Goal: Find specific page/section: Find specific page/section

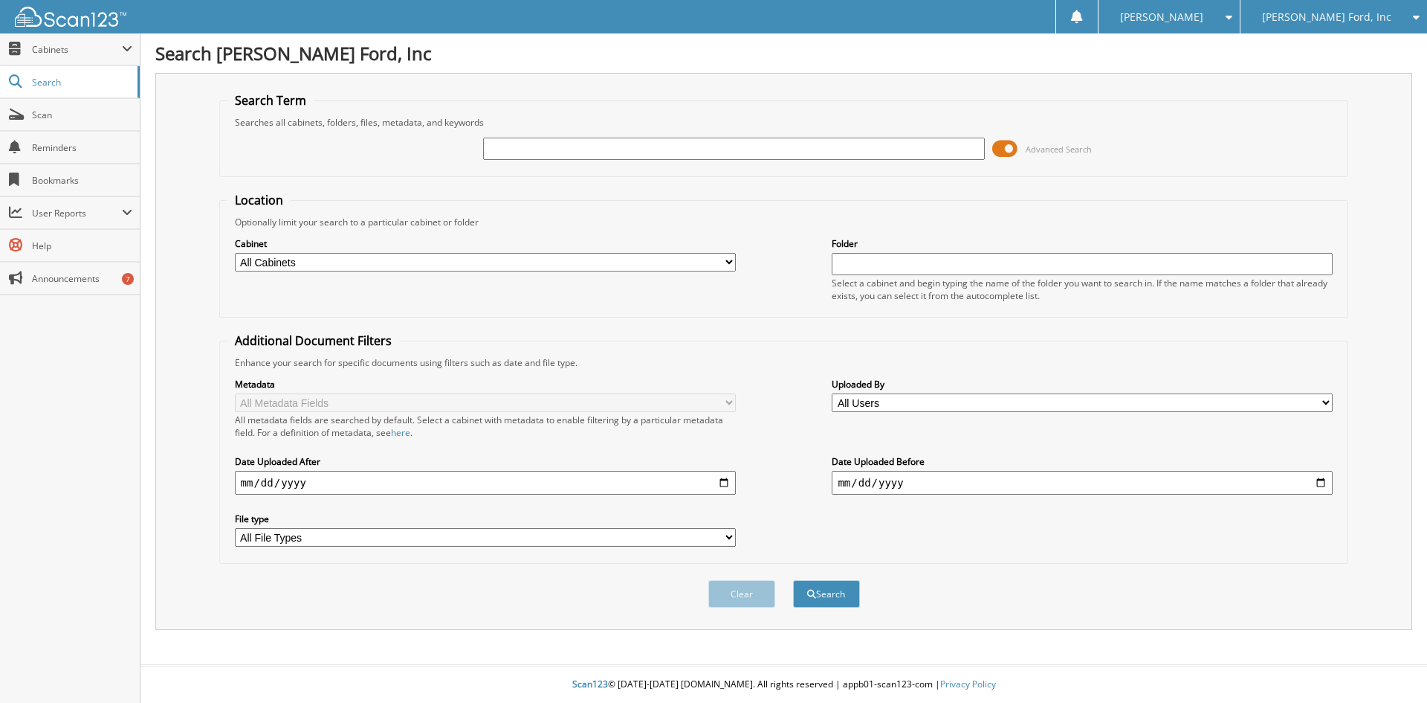
click at [546, 149] on input "text" at bounding box center [733, 149] width 501 height 22
type input "pc22089b"
click at [793, 580] on button "Search" at bounding box center [826, 594] width 67 height 28
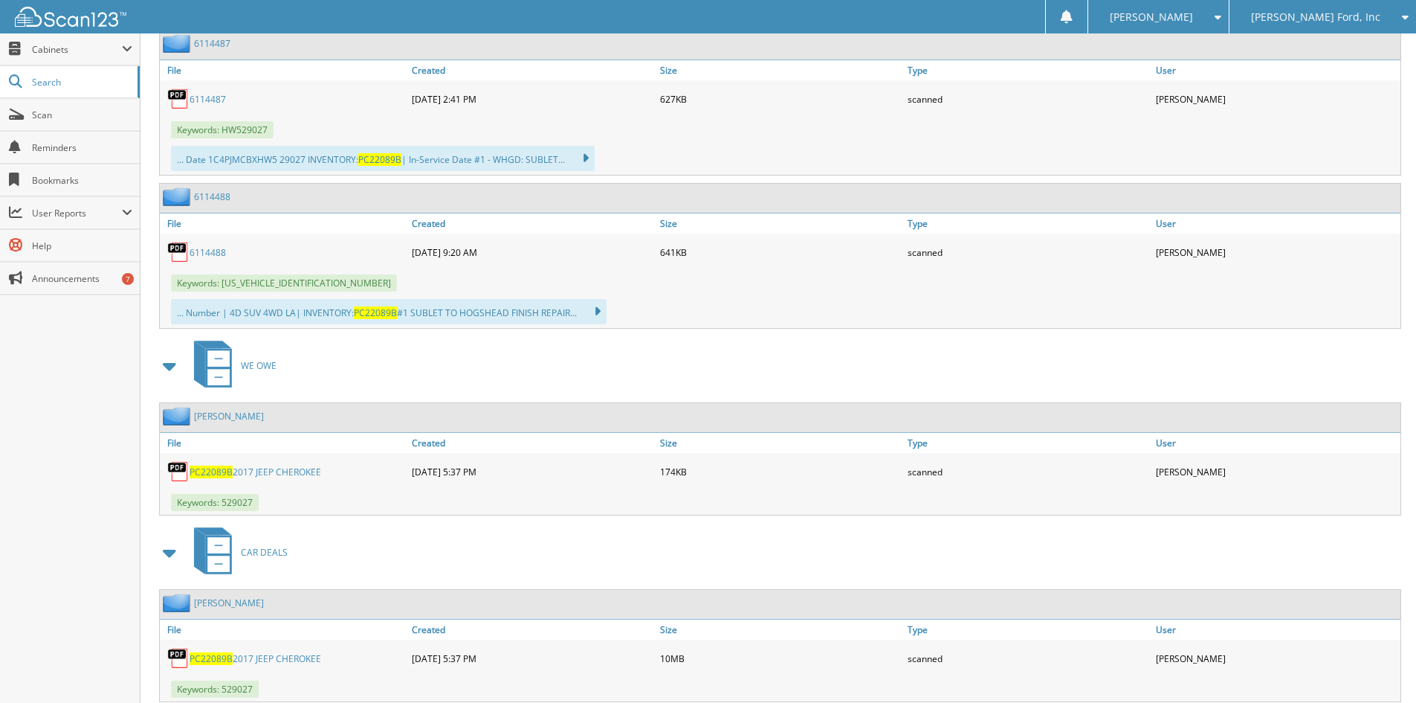
scroll to position [1383, 0]
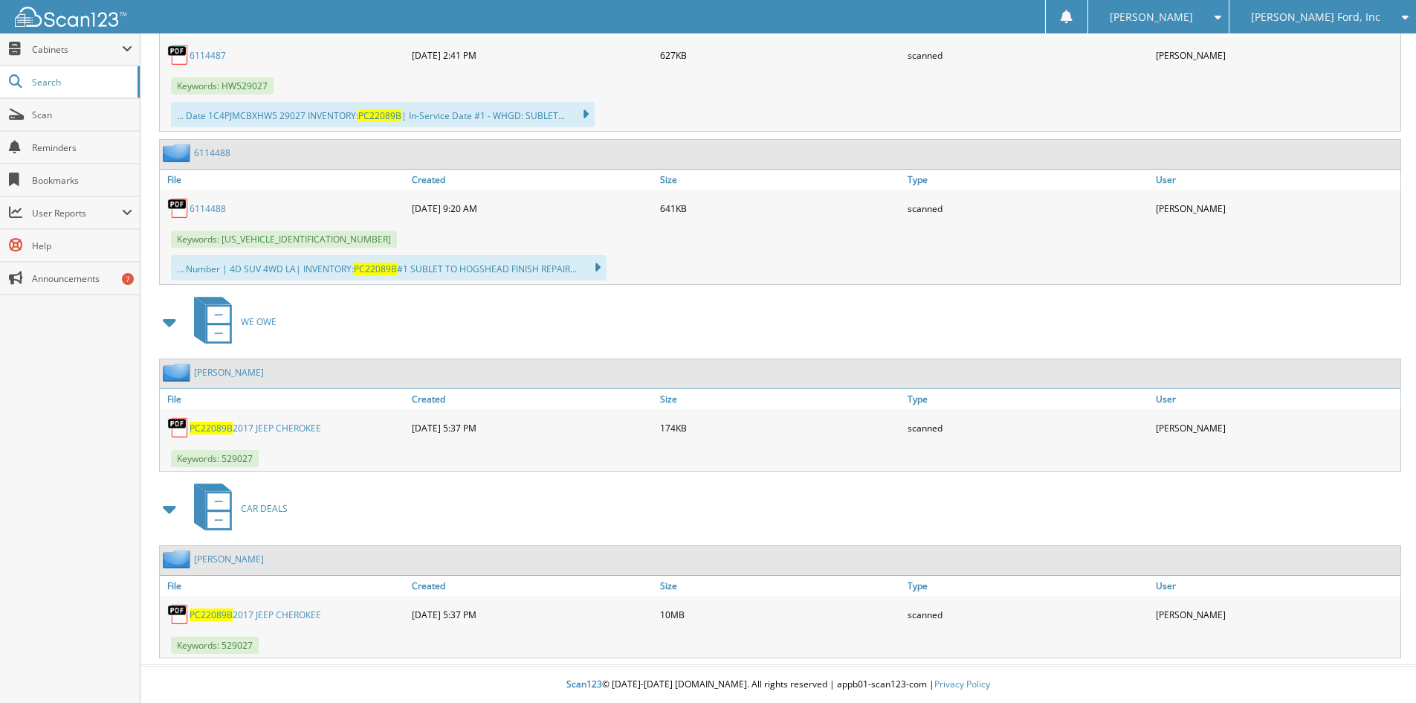
click at [226, 614] on span "PC22089B" at bounding box center [211, 614] width 43 height 13
